Goal: Task Accomplishment & Management: Use online tool/utility

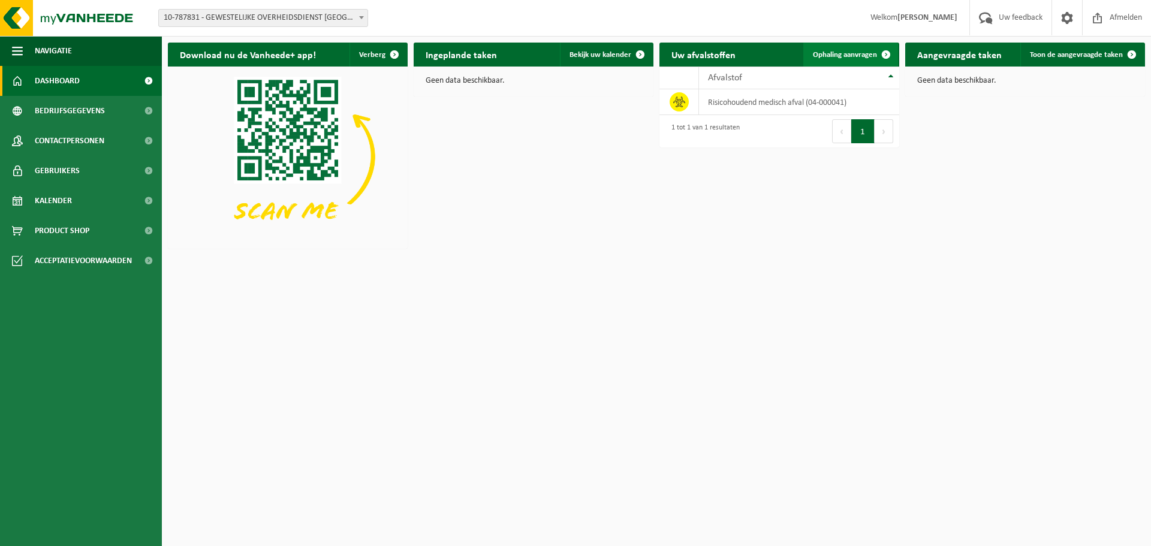
click at [825, 49] on link "Ophaling aanvragen" at bounding box center [850, 55] width 95 height 24
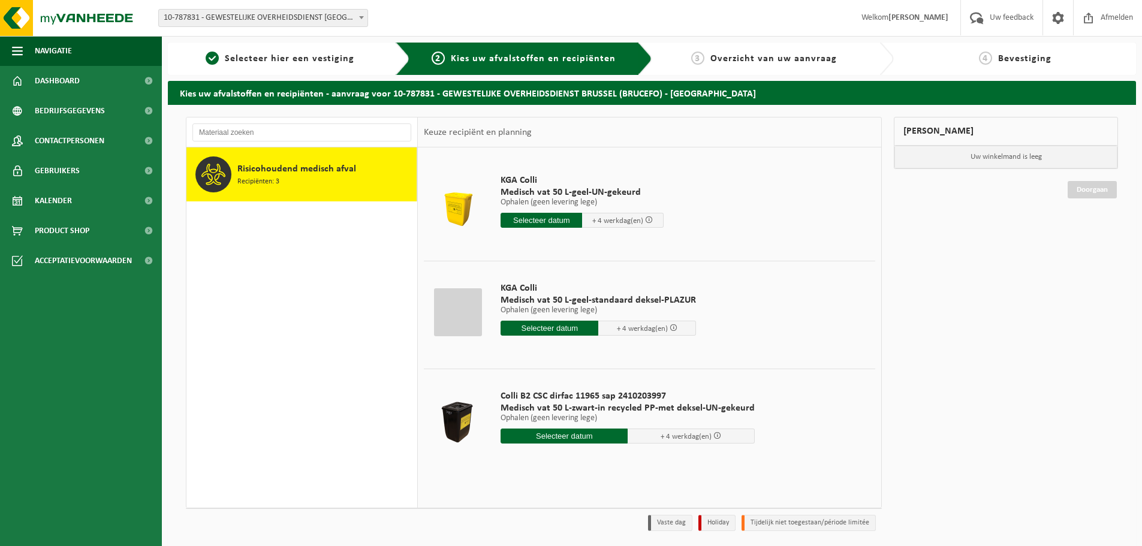
click at [537, 222] on input "text" at bounding box center [542, 220] width 82 height 15
